Goal: Browse casually: Explore the website without a specific task or goal

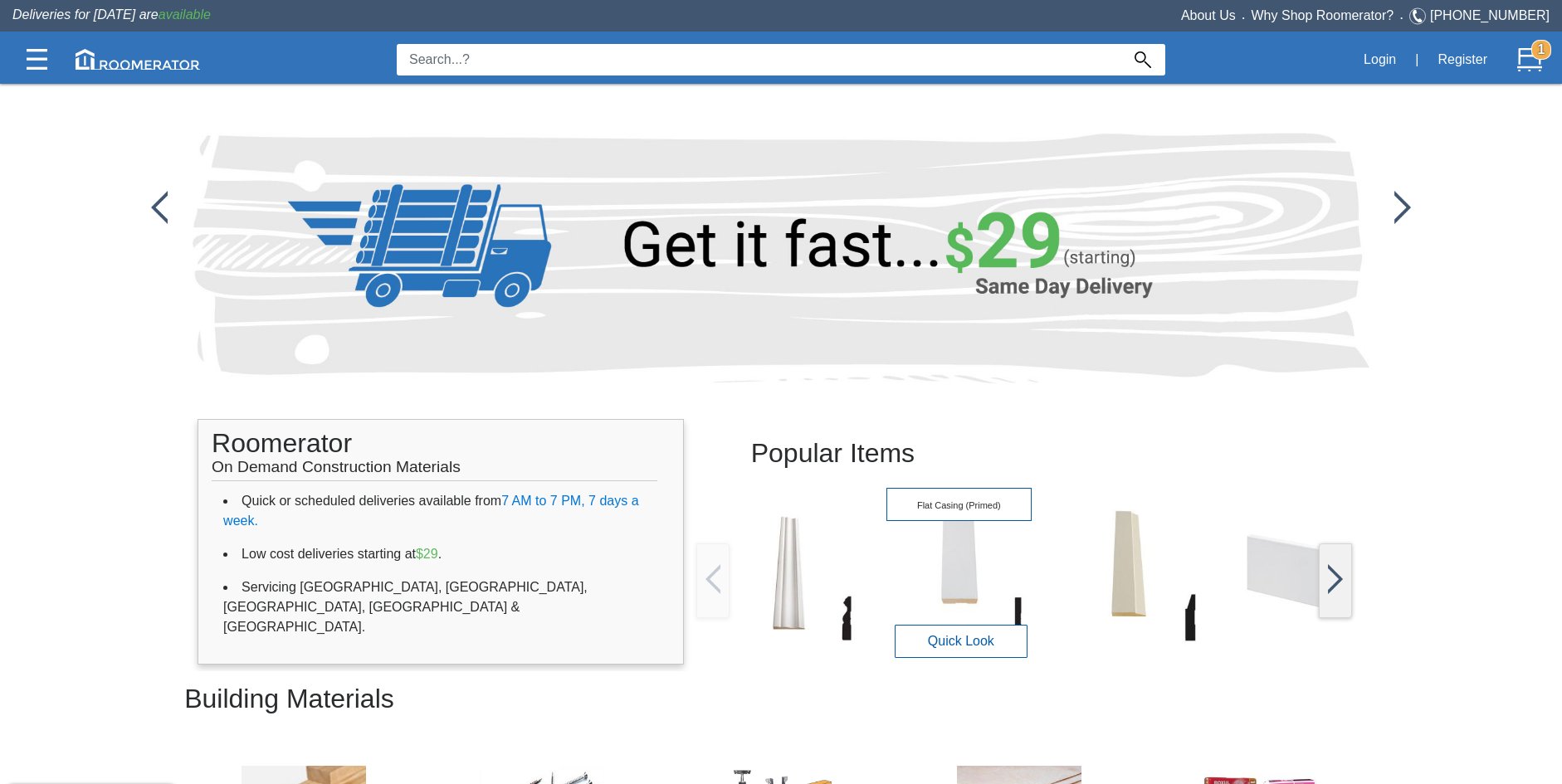
click at [956, 588] on img at bounding box center [959, 573] width 145 height 145
click at [947, 630] on button "Quick Look" at bounding box center [962, 640] width 133 height 33
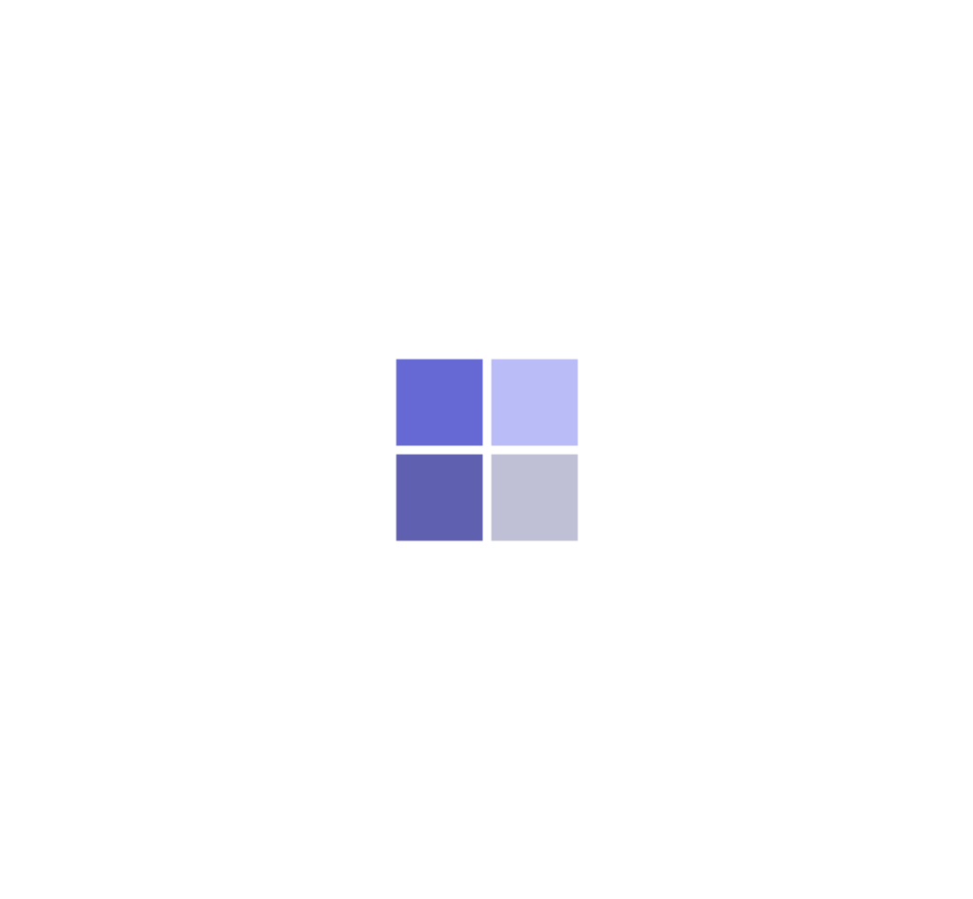
click at [365, 168] on div at bounding box center [486, 449] width 973 height 899
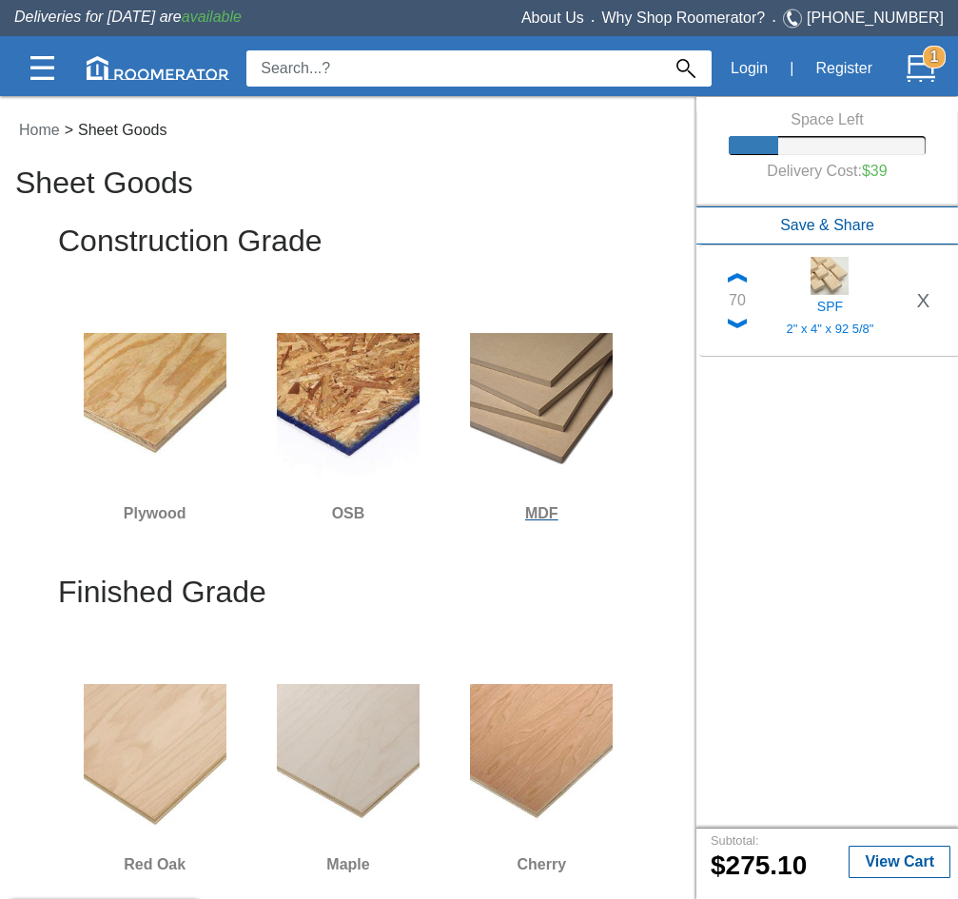
click at [496, 411] on img at bounding box center [541, 404] width 143 height 143
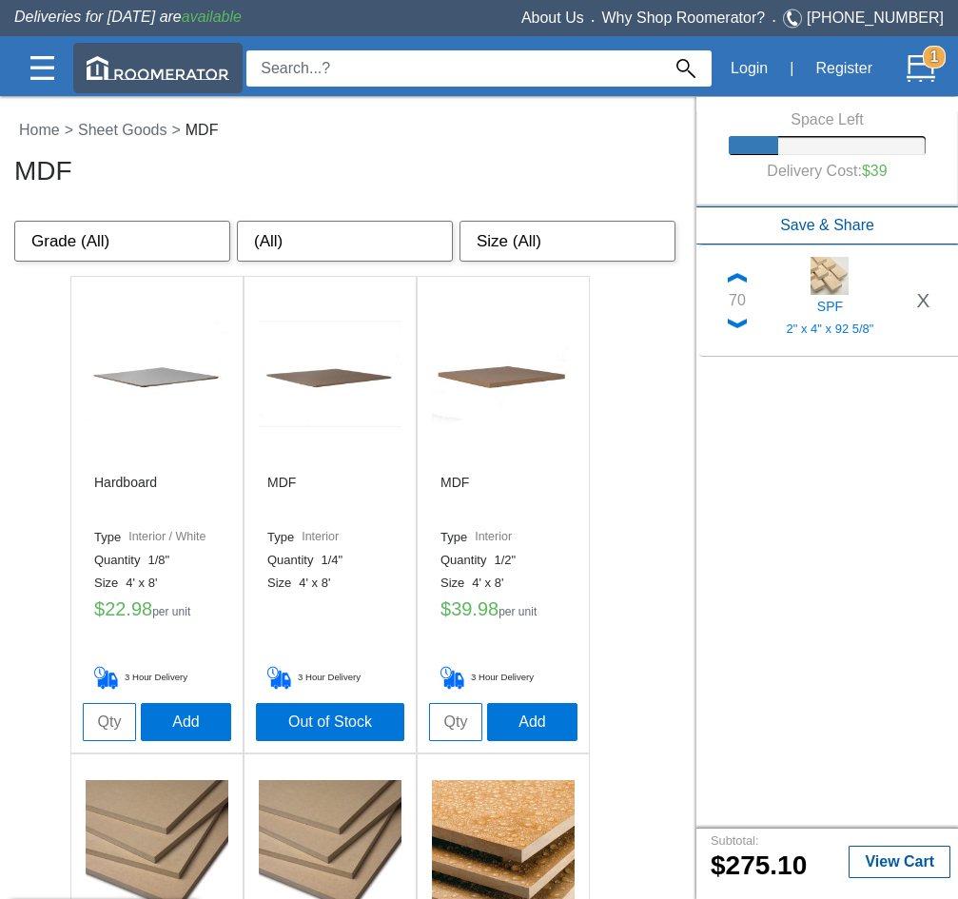
click at [161, 76] on img at bounding box center [158, 68] width 143 height 24
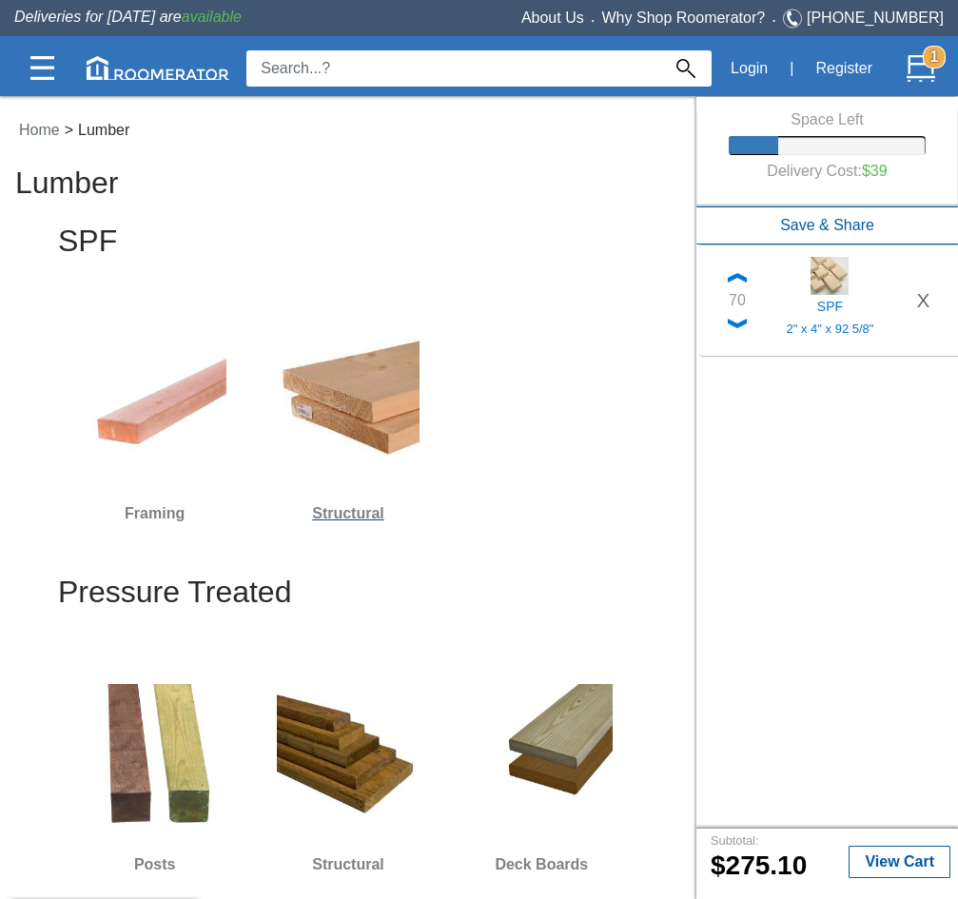
click at [332, 438] on img at bounding box center [348, 404] width 143 height 143
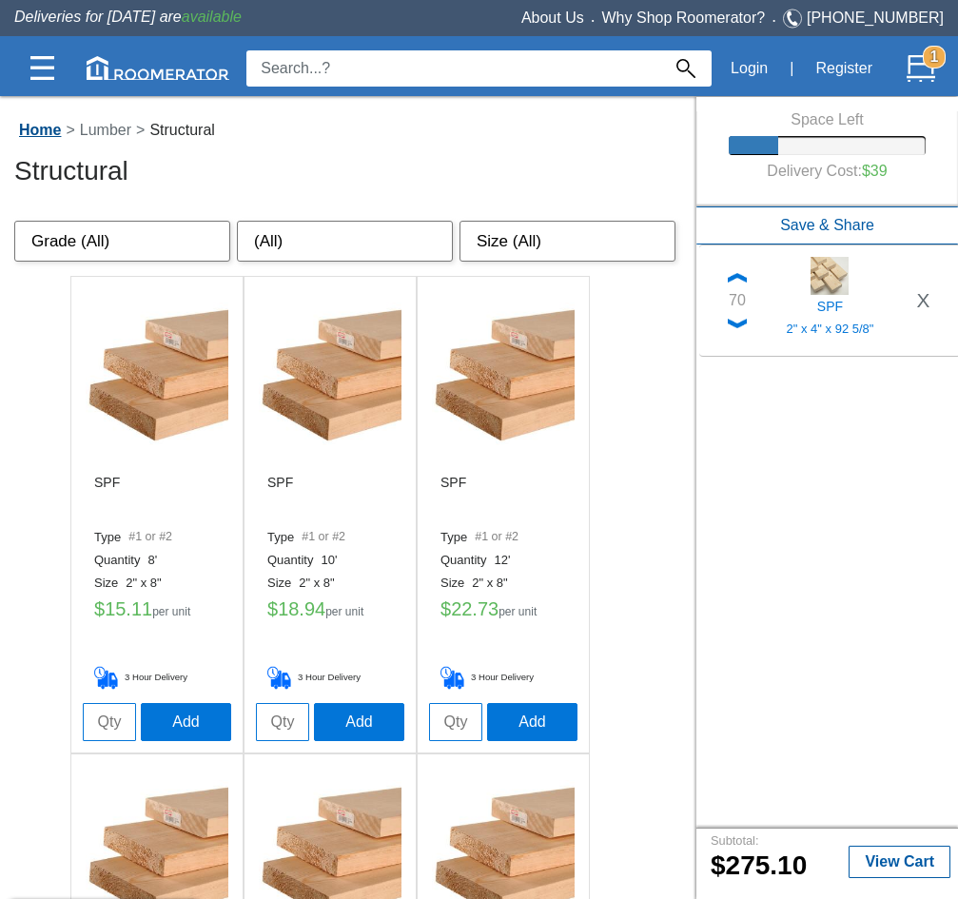
click at [32, 127] on link "Home" at bounding box center [39, 130] width 51 height 16
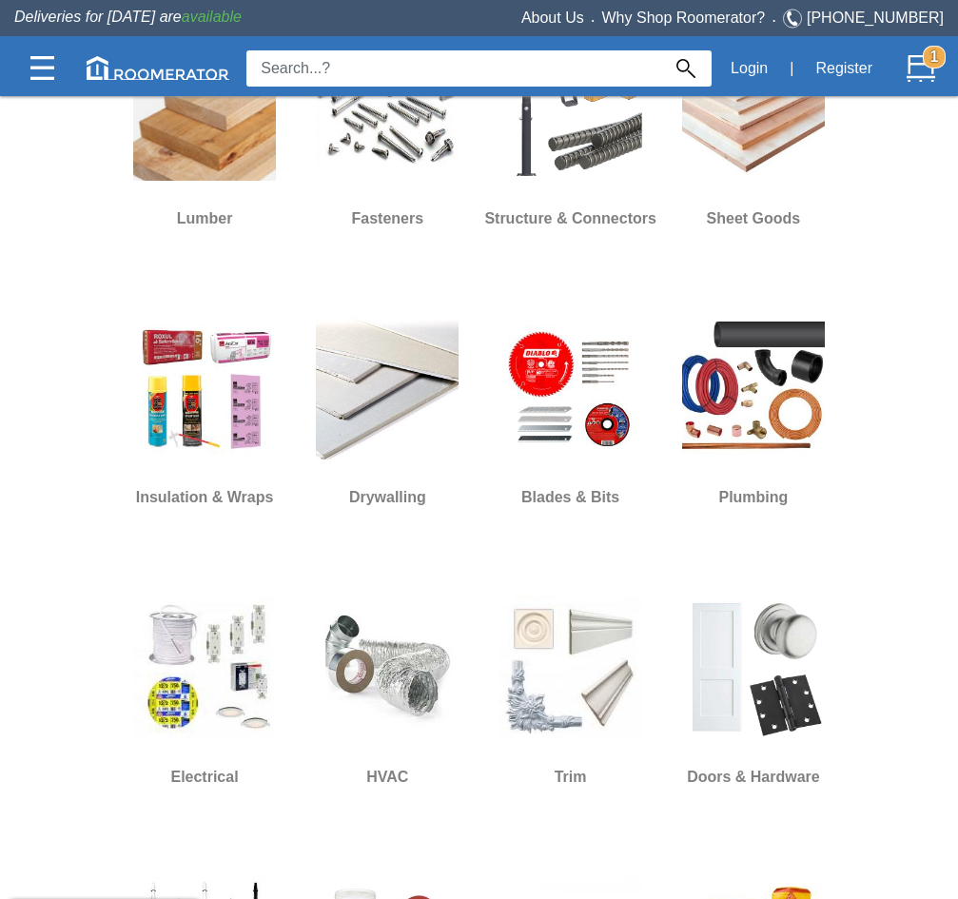
scroll to position [1046, 0]
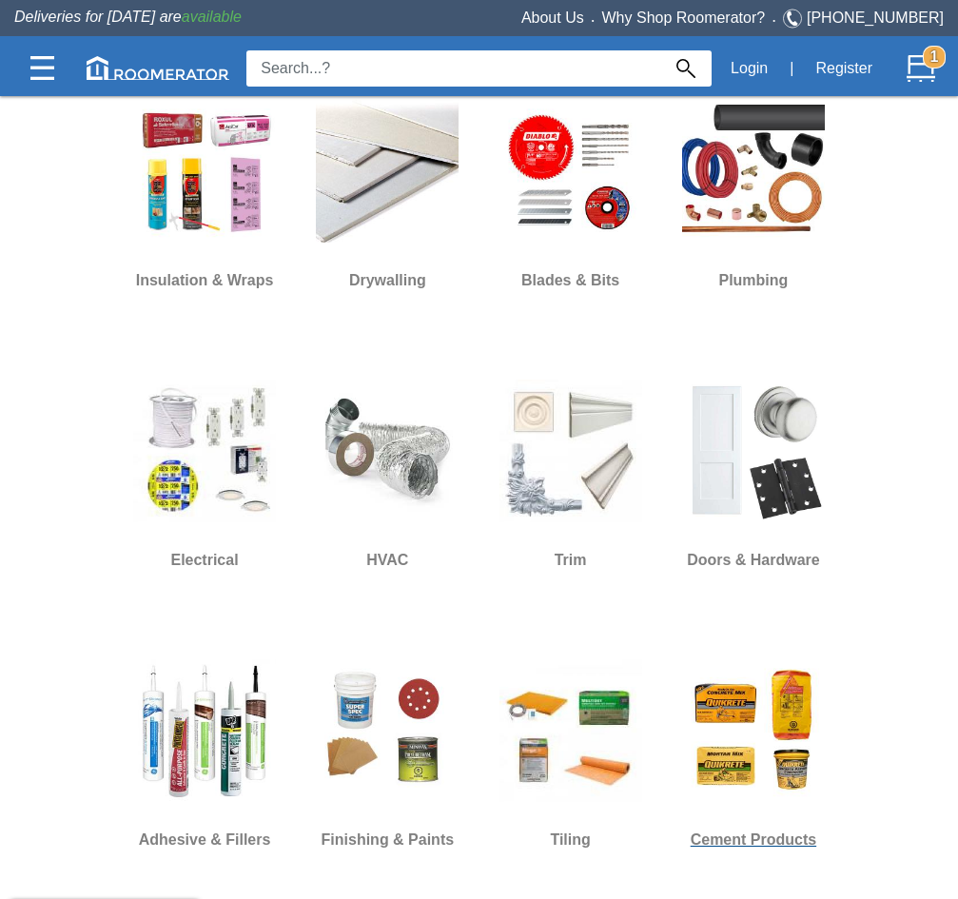
click at [744, 659] on img at bounding box center [753, 730] width 143 height 143
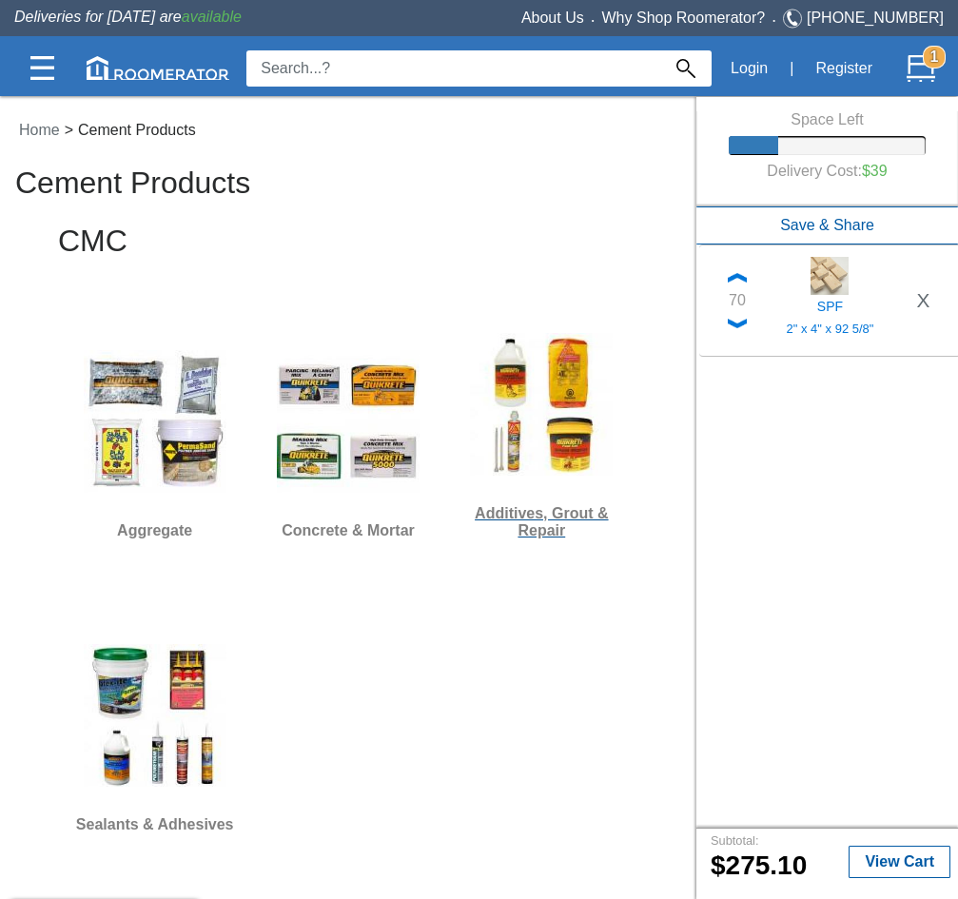
click at [569, 440] on img at bounding box center [541, 404] width 143 height 143
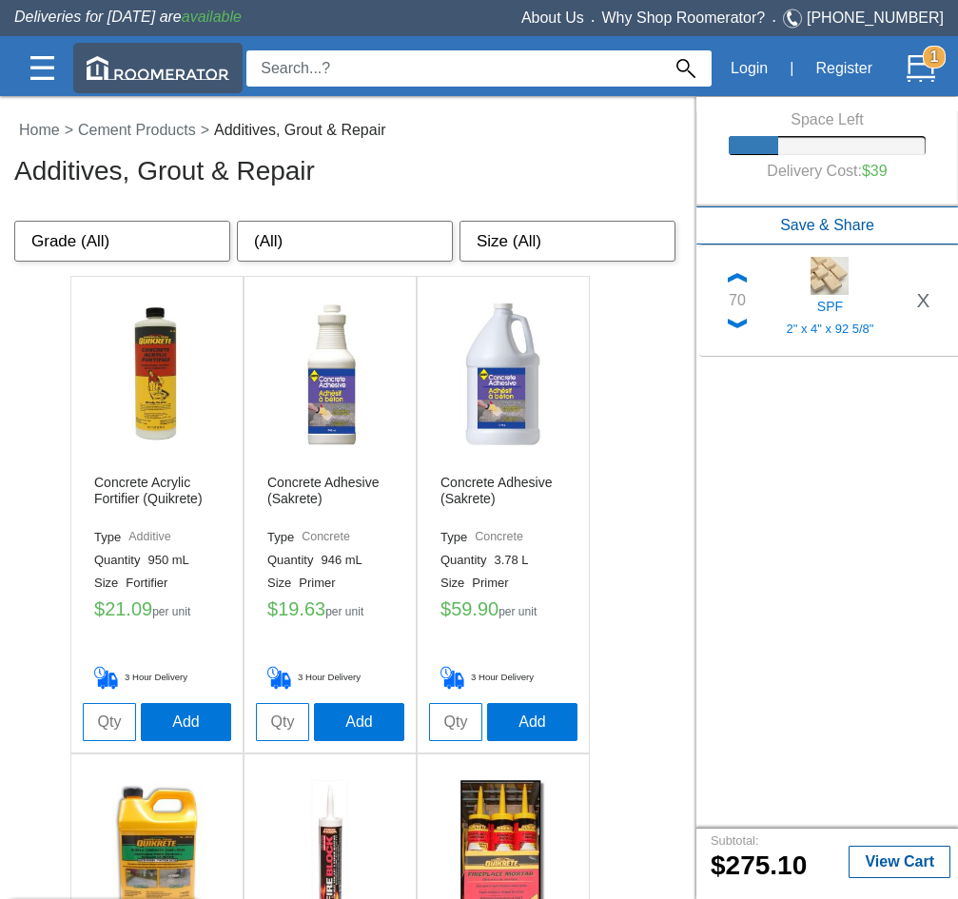
click at [112, 65] on img at bounding box center [158, 68] width 143 height 24
